Goal: Task Accomplishment & Management: Manage account settings

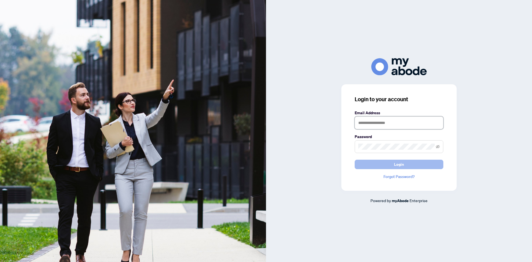
type input "**********"
click at [393, 167] on button "Login" at bounding box center [398, 163] width 89 height 9
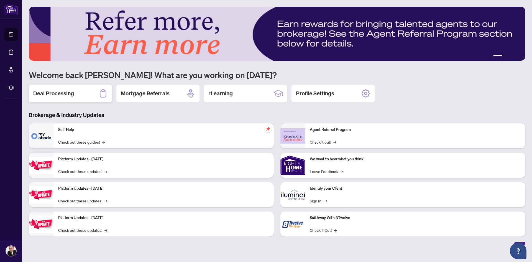
click at [74, 96] on h2 "Deal Processing" at bounding box center [53, 93] width 41 height 8
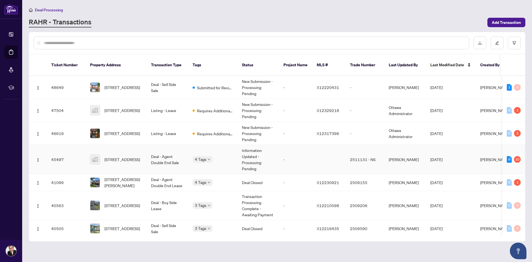
click at [77, 154] on td "45497" at bounding box center [66, 159] width 39 height 29
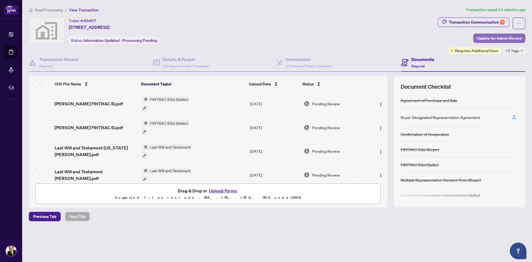
click at [501, 40] on span "Update for Admin Review" at bounding box center [499, 38] width 45 height 9
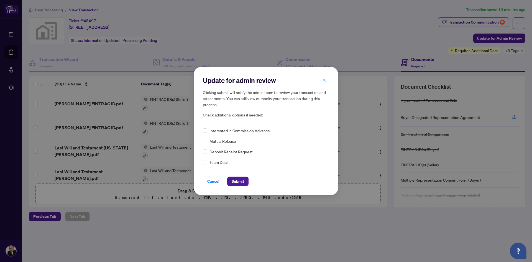
click at [323, 79] on icon "close" at bounding box center [324, 80] width 4 height 4
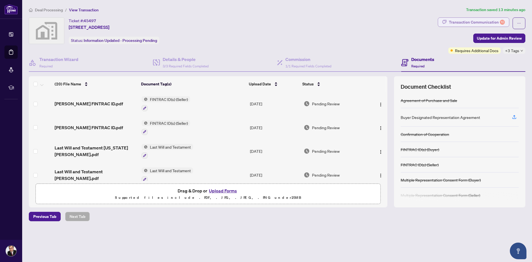
click at [467, 24] on div "Transaction Communication 10" at bounding box center [477, 22] width 56 height 9
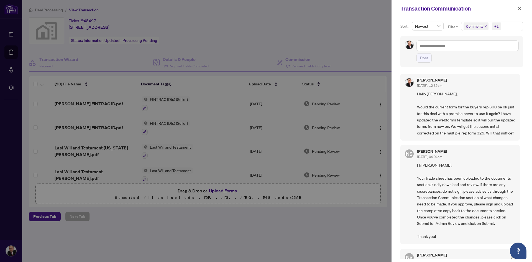
click at [356, 70] on div at bounding box center [266, 131] width 532 height 262
click at [518, 8] on icon "close" at bounding box center [519, 9] width 4 height 4
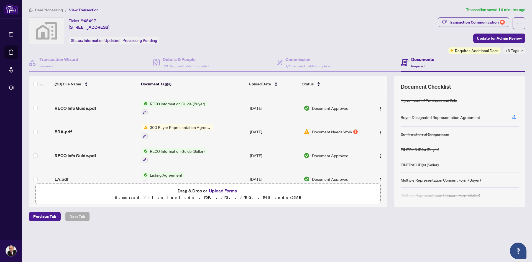
scroll to position [379, 0]
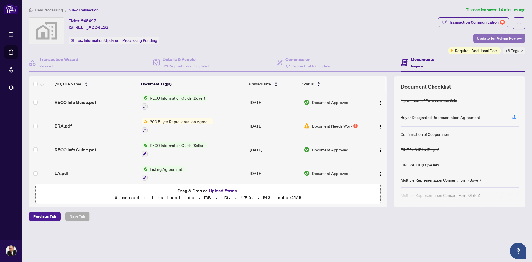
click at [509, 36] on span "Update for Admin Review" at bounding box center [499, 38] width 45 height 9
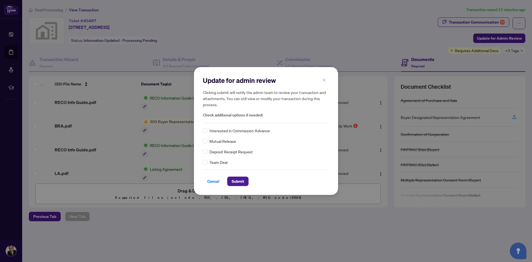
click at [324, 80] on icon "close" at bounding box center [324, 79] width 3 height 3
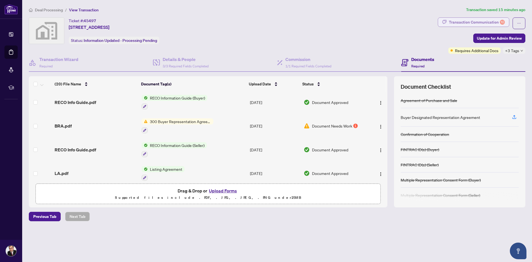
click at [466, 24] on div "Transaction Communication 10" at bounding box center [477, 22] width 56 height 9
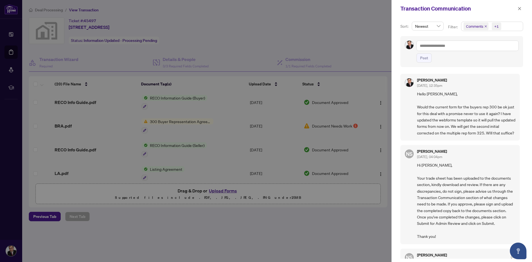
click at [365, 64] on div at bounding box center [266, 131] width 532 height 262
click at [520, 9] on icon "close" at bounding box center [519, 9] width 4 height 4
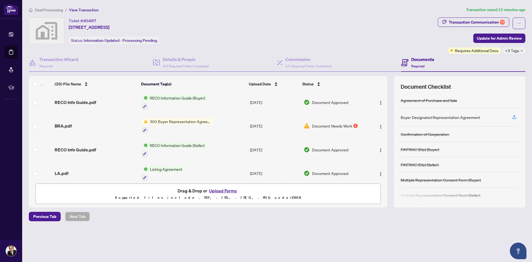
click at [423, 61] on h4 "Documents" at bounding box center [422, 59] width 23 height 7
click at [423, 58] on h4 "Documents" at bounding box center [422, 59] width 23 height 7
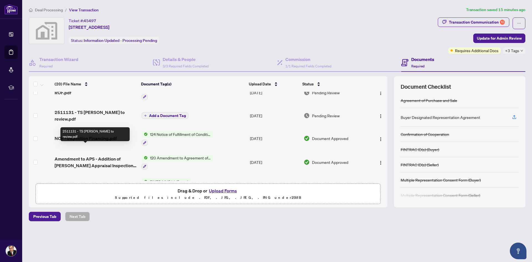
scroll to position [111, 0]
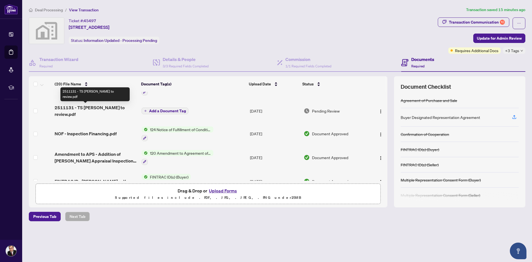
click at [98, 109] on span "2511131 - TS [PERSON_NAME] to review.pdf" at bounding box center [96, 110] width 82 height 13
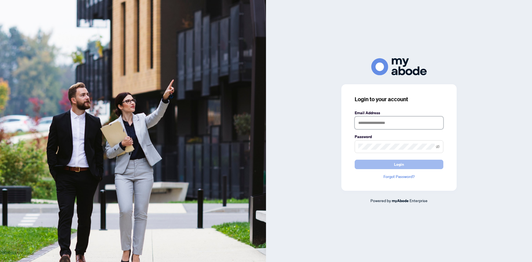
type input "**********"
click at [429, 165] on button "Login" at bounding box center [398, 163] width 89 height 9
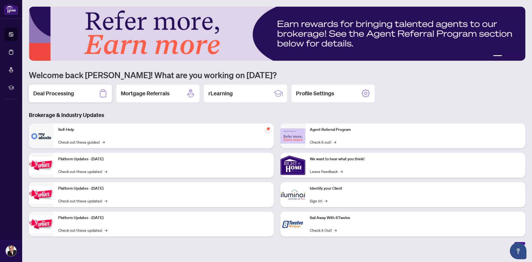
click at [85, 92] on div "Deal Processing" at bounding box center [70, 93] width 83 height 18
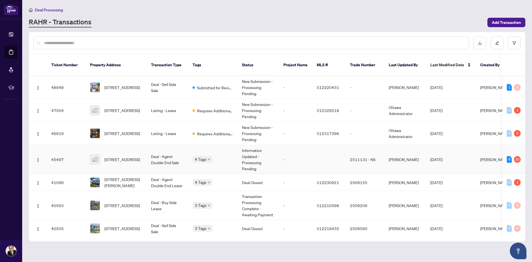
click at [129, 156] on span "[STREET_ADDRESS]" at bounding box center [121, 159] width 35 height 6
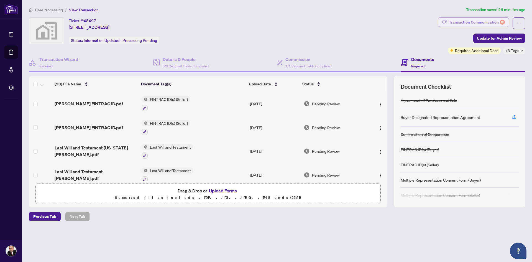
click at [471, 22] on div "Transaction Communication 10" at bounding box center [477, 22] width 56 height 9
